Goal: Task Accomplishment & Management: Manage account settings

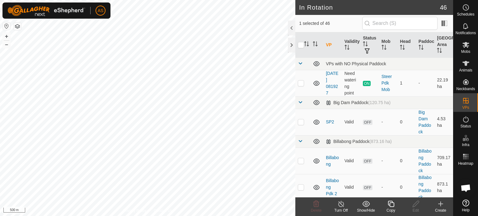
click at [391, 206] on icon at bounding box center [391, 203] width 8 height 7
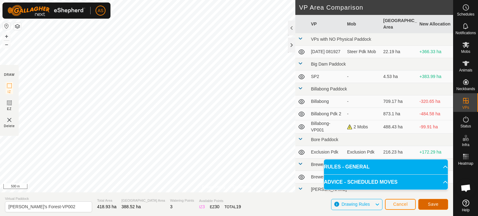
click at [433, 206] on span "Save" at bounding box center [433, 204] width 11 height 5
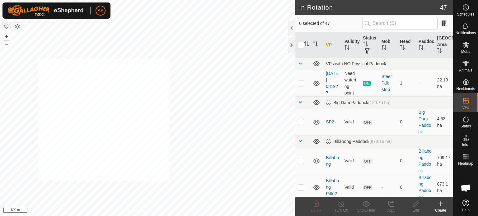
checkbox input "true"
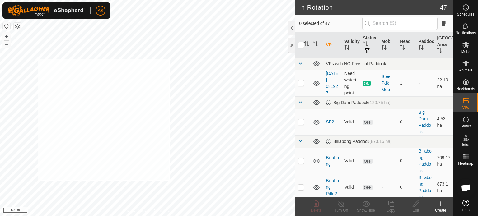
checkbox input "true"
click at [466, 68] on span "Animals" at bounding box center [465, 70] width 13 height 4
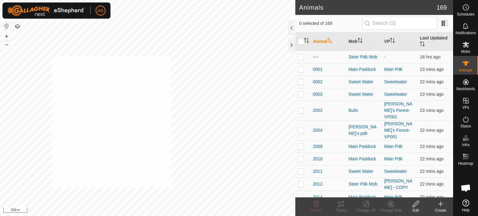
checkbox input "true"
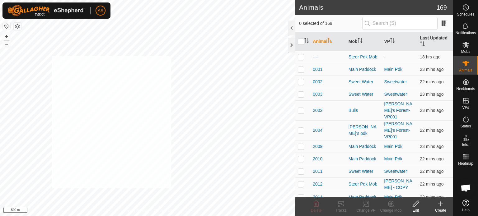
checkbox input "true"
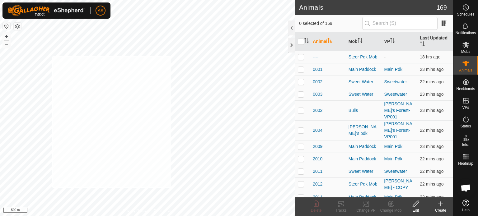
checkbox input "true"
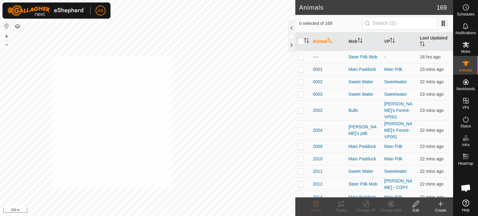
checkbox input "true"
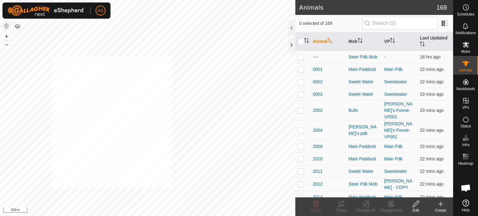
checkbox input "true"
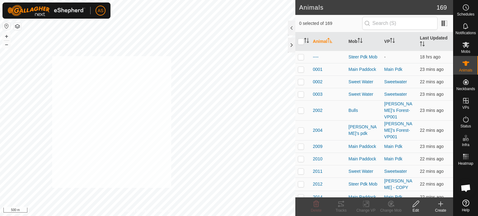
checkbox input "true"
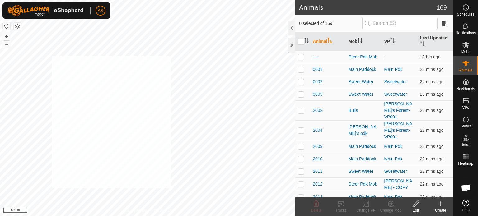
checkbox input "true"
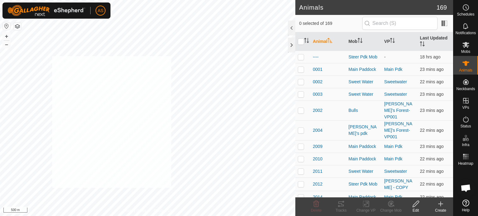
checkbox input "true"
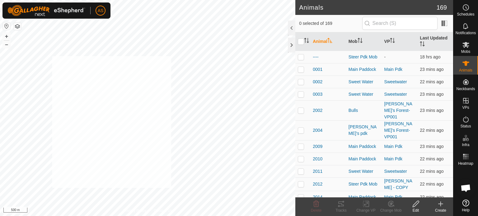
checkbox input "true"
click at [366, 205] on icon at bounding box center [366, 203] width 8 height 7
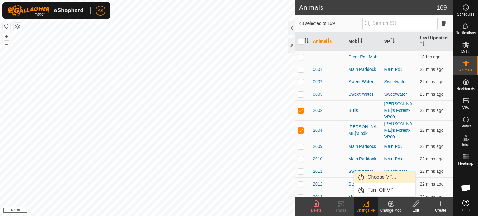
click at [378, 178] on link "Choose VP..." at bounding box center [385, 177] width 62 height 12
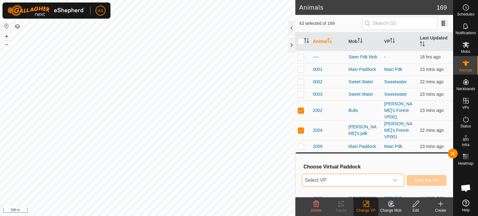
click at [353, 180] on span "Select VP" at bounding box center [345, 180] width 87 height 12
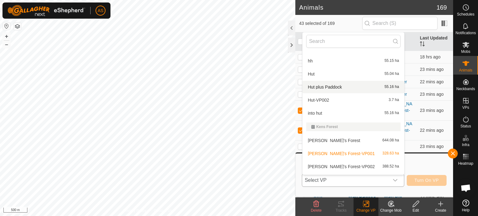
scroll to position [477, 0]
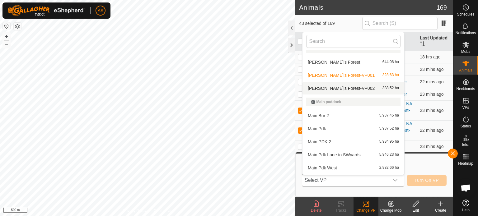
click at [337, 86] on li "[PERSON_NAME]'s Forest-VP002 388.52 ha" at bounding box center [353, 88] width 102 height 12
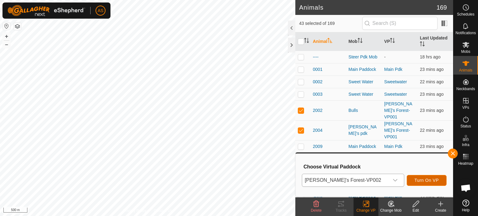
click at [423, 179] on span "Turn On VP" at bounding box center [426, 180] width 24 height 5
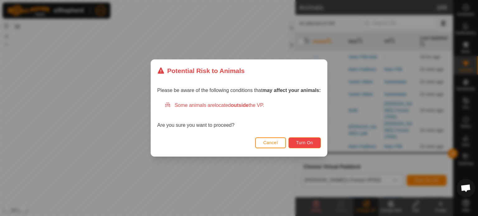
click at [310, 141] on span "Turn On" at bounding box center [304, 142] width 17 height 5
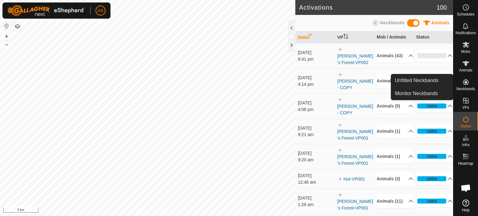
click at [466, 87] on span "Neckbands" at bounding box center [465, 89] width 19 height 4
click at [412, 82] on link "Unfitted Neckbands" at bounding box center [422, 80] width 62 height 12
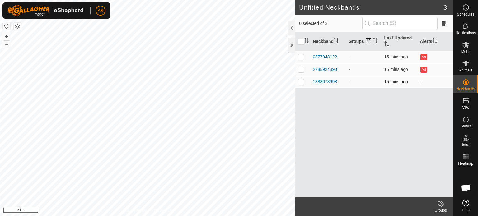
click at [324, 80] on div "1388078998" at bounding box center [325, 82] width 24 height 7
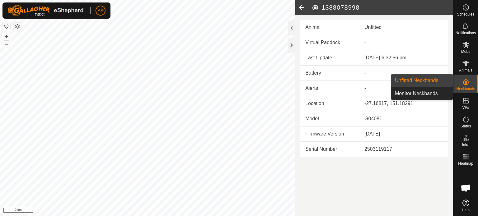
click at [424, 79] on link "Unfitted Neckbands" at bounding box center [422, 80] width 62 height 12
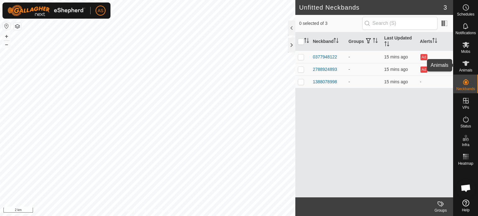
click at [464, 65] on icon at bounding box center [465, 63] width 7 height 5
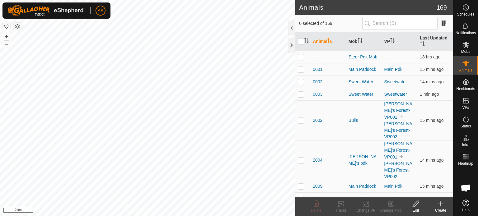
click at [437, 206] on icon at bounding box center [440, 203] width 7 height 7
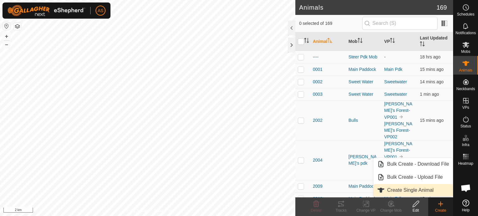
click at [412, 190] on link "Create Single Animal" at bounding box center [412, 190] width 79 height 12
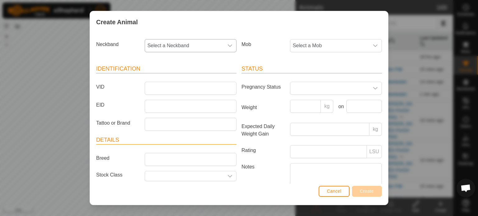
click at [167, 44] on span "Select a Neckband" at bounding box center [184, 46] width 79 height 12
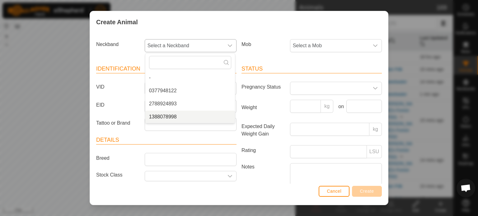
click at [167, 118] on li "1388078998" at bounding box center [190, 117] width 90 height 12
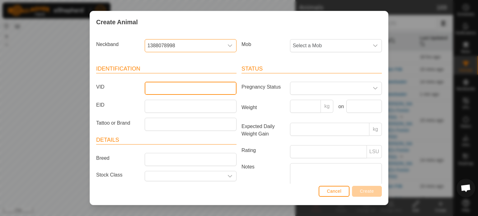
click at [159, 89] on input "VID" at bounding box center [191, 88] width 92 height 13
type input "3144second"
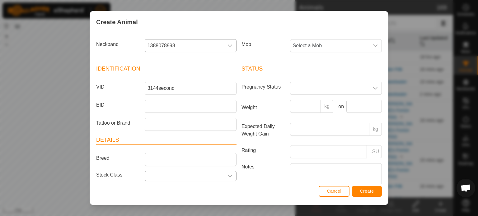
click at [159, 177] on input "text" at bounding box center [184, 176] width 79 height 10
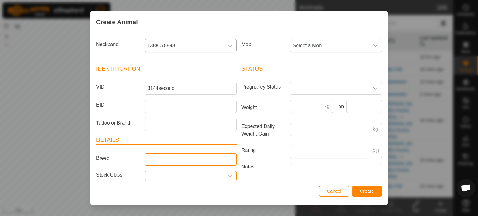
click at [183, 163] on input "Breed" at bounding box center [191, 159] width 92 height 13
type input "Angus"
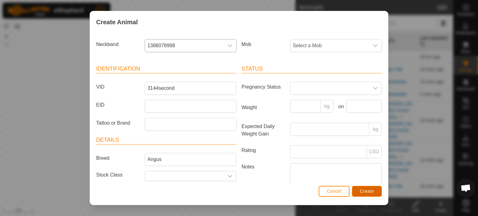
click at [365, 192] on span "Create" at bounding box center [367, 191] width 14 height 5
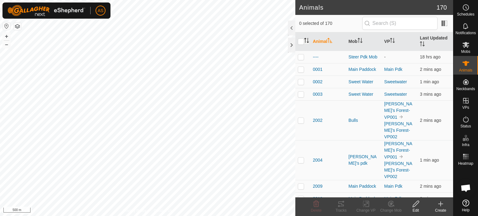
click at [307, 40] on icon "Activate to sort" at bounding box center [306, 40] width 5 height 5
click at [319, 42] on th "Animal" at bounding box center [328, 41] width 36 height 19
click at [317, 40] on th "Animal" at bounding box center [328, 41] width 36 height 19
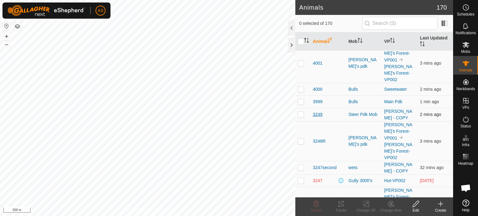
scroll to position [280, 0]
click at [319, 177] on span "3247" at bounding box center [318, 180] width 10 height 7
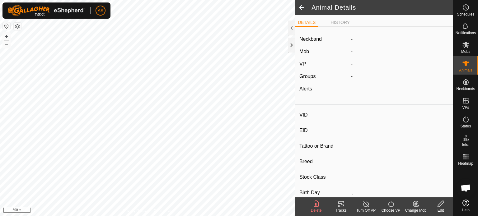
type input "3247"
type input "-"
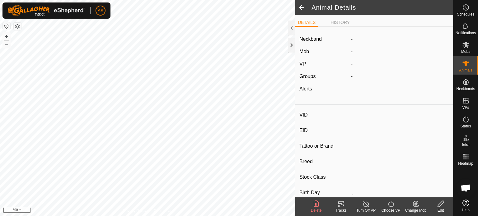
type input "0 kg"
type input "-"
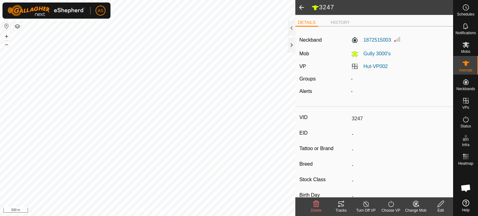
click at [301, 10] on span at bounding box center [301, 7] width 12 height 15
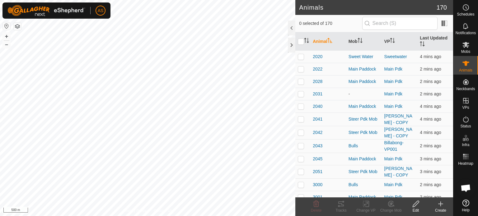
scroll to position [435, 0]
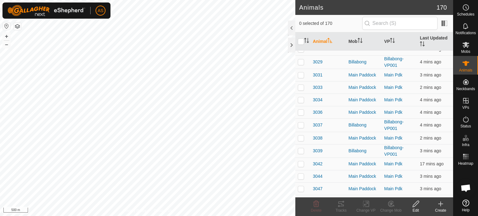
click at [321, 40] on th "Animal" at bounding box center [328, 41] width 36 height 19
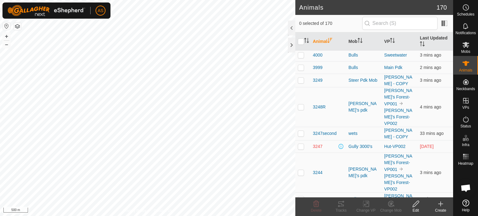
scroll to position [311, 0]
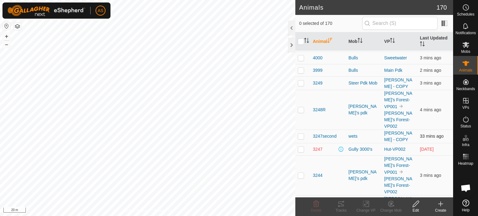
click at [301, 134] on p-checkbox at bounding box center [301, 136] width 6 height 5
checkbox input "false"
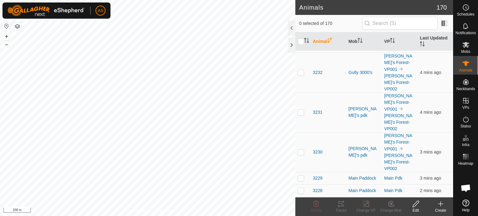
scroll to position [591, 0]
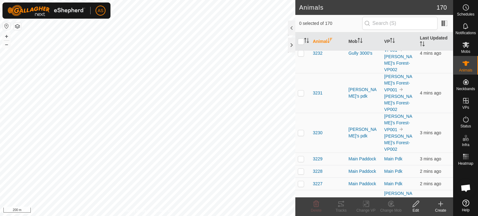
checkbox input "false"
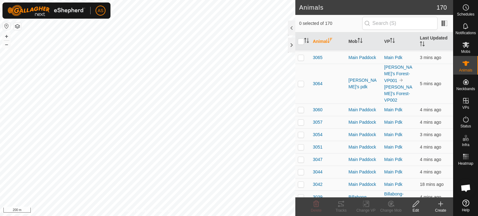
scroll to position [2489, 0]
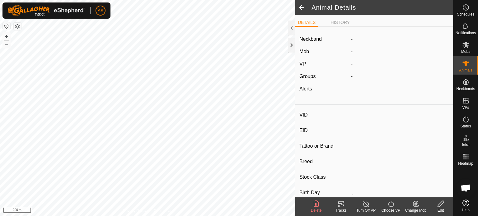
type input "----"
type input "-"
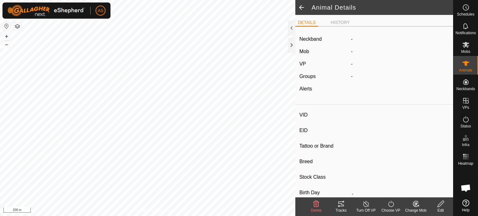
type input "0 kg"
type input "-"
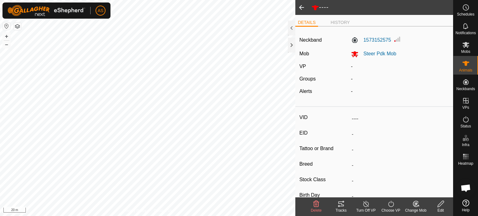
click at [300, 10] on span at bounding box center [301, 7] width 12 height 15
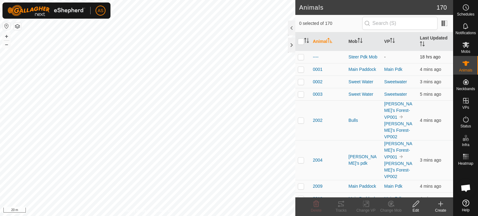
click at [303, 56] on p-checkbox at bounding box center [301, 56] width 6 height 5
checkbox input "true"
click at [316, 57] on span "----" at bounding box center [316, 57] width 6 height 7
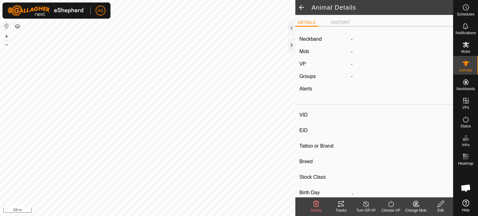
type input "----"
type input "-"
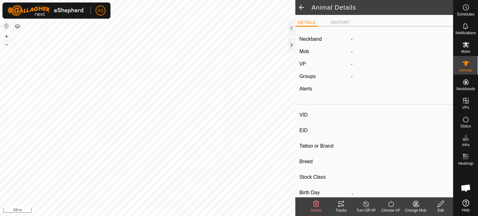
type input "0 kg"
type input "-"
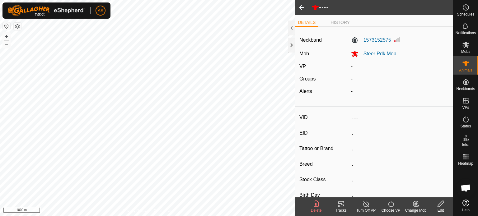
click at [301, 8] on span at bounding box center [301, 7] width 12 height 15
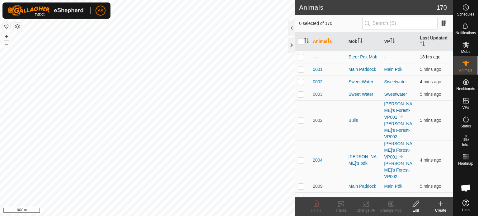
click at [314, 56] on span "----" at bounding box center [316, 57] width 6 height 7
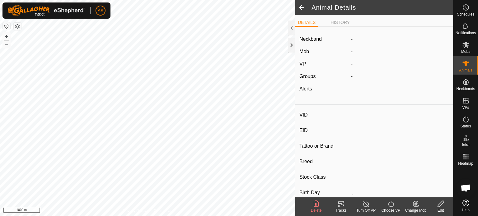
type input "----"
type input "-"
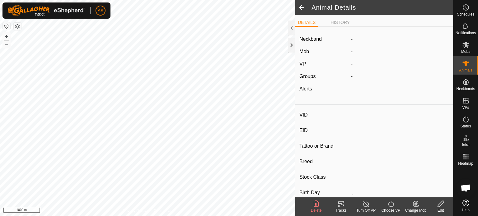
type input "0 kg"
type input "-"
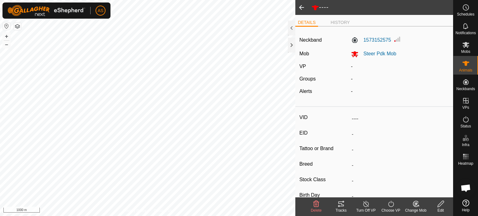
click at [353, 119] on input "----" at bounding box center [399, 119] width 100 height 11
click at [300, 10] on span at bounding box center [301, 7] width 12 height 15
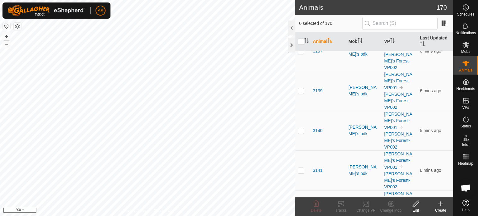
scroll to position [1118, 0]
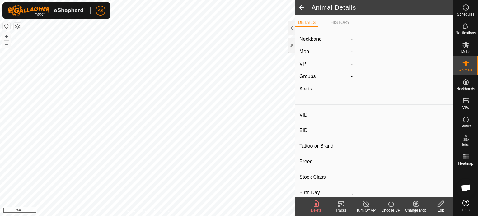
type input "3144"
type input "-"
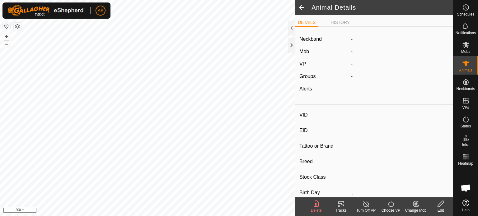
type input "0 kg"
type input "-"
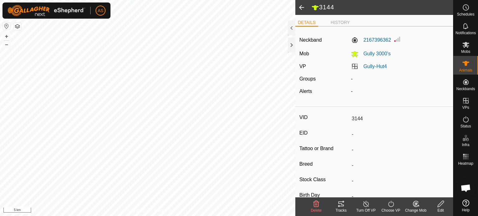
click at [300, 7] on span at bounding box center [301, 7] width 12 height 15
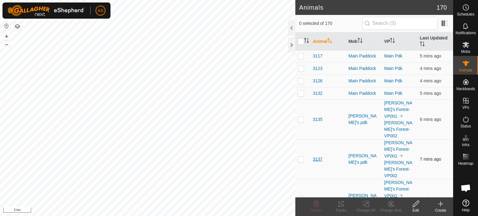
scroll to position [1058, 0]
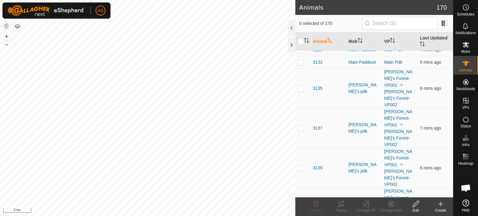
checkbox input "false"
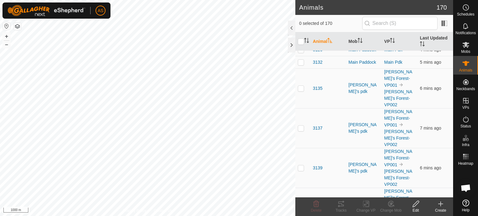
checkbox input "true"
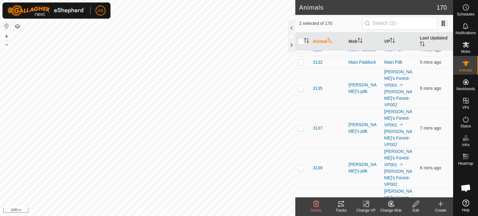
checkbox input "false"
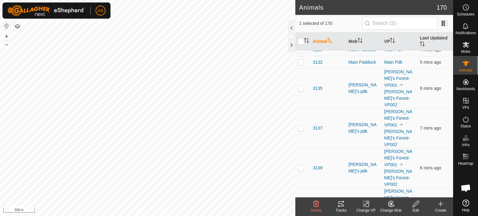
checkbox input "false"
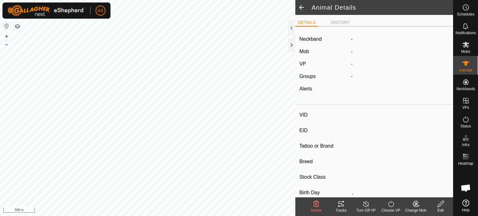
type input "3144"
type input "-"
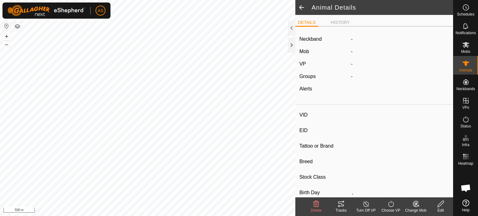
type input "0 kg"
type input "-"
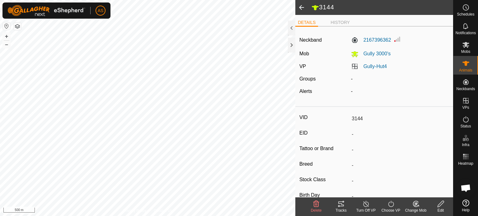
click at [302, 10] on span at bounding box center [301, 7] width 12 height 15
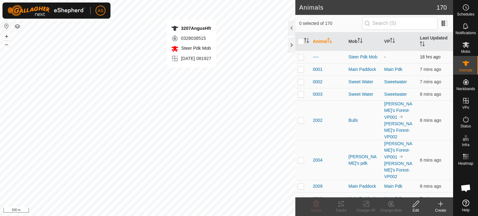
checkbox input "true"
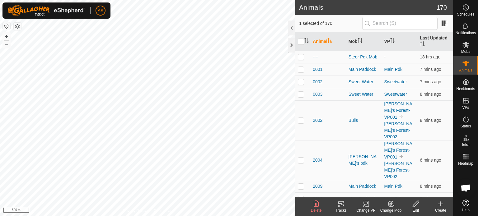
click at [416, 204] on icon at bounding box center [416, 203] width 8 height 7
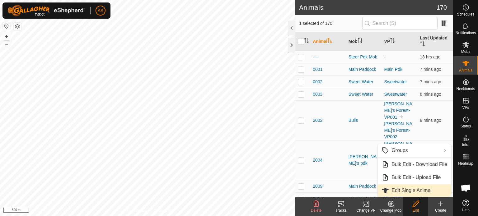
click at [403, 190] on link "Edit Single Animal" at bounding box center [414, 190] width 73 height 12
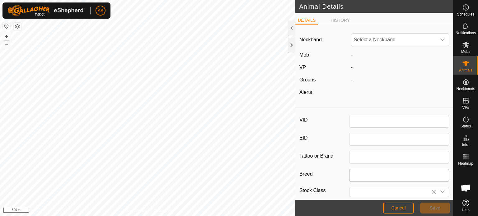
type input "3207AngusHfr"
type input "Angus"
type input "0"
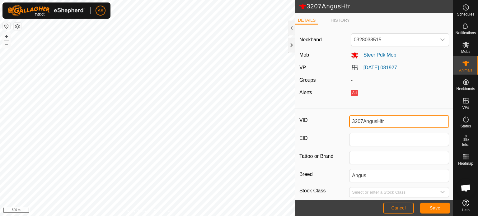
drag, startPoint x: 387, startPoint y: 123, endPoint x: 318, endPoint y: 122, distance: 69.1
click at [318, 122] on div "VID 3207AngusHfr" at bounding box center [374, 121] width 150 height 13
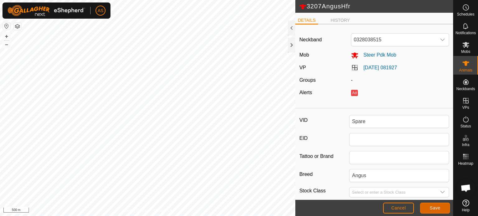
click at [430, 209] on span "Save" at bounding box center [435, 208] width 11 height 5
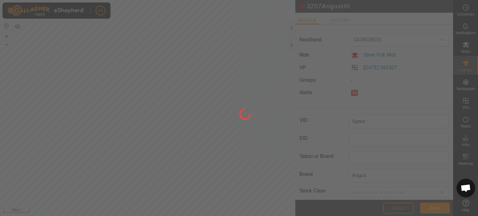
type input "3207AngusHfr"
type input "-"
type input "0 kg"
type input "-"
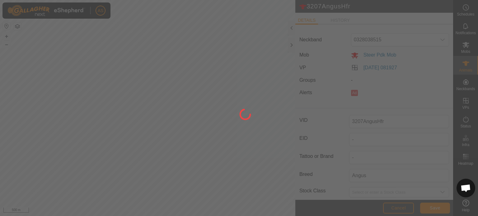
type input "Spare"
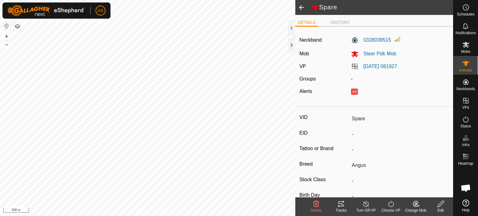
click at [388, 205] on icon at bounding box center [391, 203] width 8 height 7
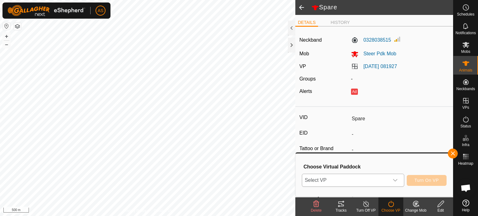
click at [381, 180] on span "Select VP" at bounding box center [345, 180] width 87 height 12
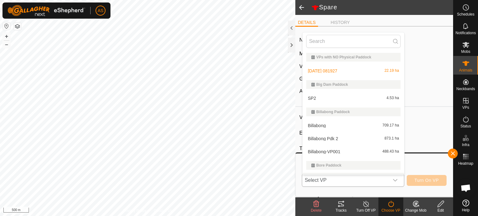
scroll to position [11, 0]
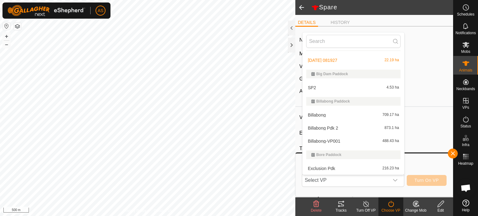
click at [365, 205] on icon at bounding box center [366, 203] width 8 height 7
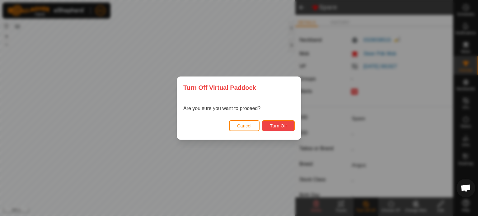
click at [282, 127] on span "Turn Off" at bounding box center [278, 125] width 17 height 5
